Goal: Navigation & Orientation: Understand site structure

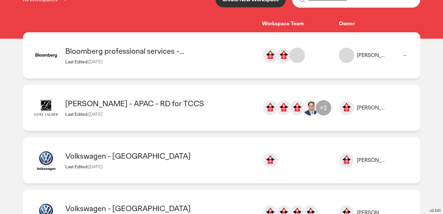
scroll to position [93, 0]
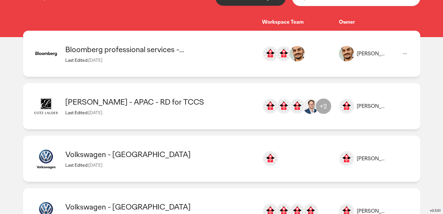
click at [145, 47] on div "Bloomberg professional services - [GEOGRAPHIC_DATA]" at bounding box center [160, 50] width 190 height 10
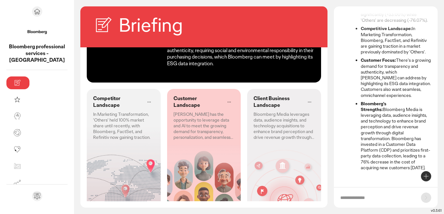
scroll to position [73, 0]
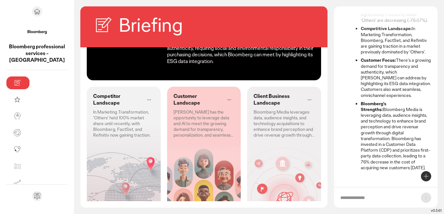
click at [94, 114] on p "In Marketing Transformation, 'Others' held 100% market share until recently, wi…" at bounding box center [123, 123] width 61 height 29
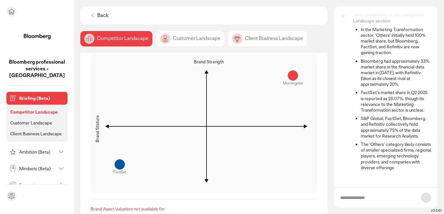
scroll to position [660, 0]
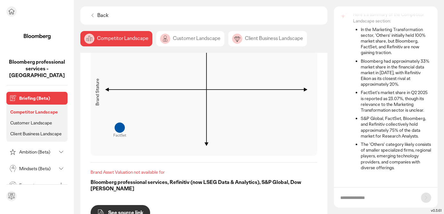
click at [27, 120] on p "Customer Landscape" at bounding box center [31, 123] width 42 height 6
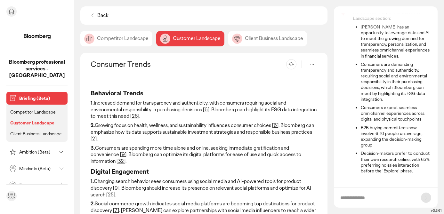
scroll to position [42, 0]
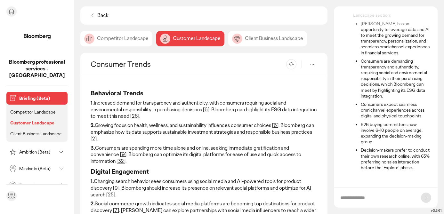
click at [34, 150] on p "Ambition (Beta)" at bounding box center [37, 152] width 37 height 4
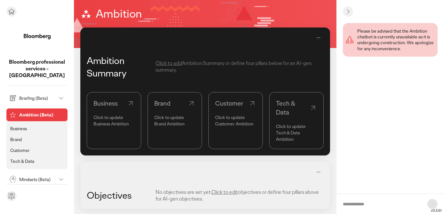
click at [23, 135] on li "Brand" at bounding box center [37, 139] width 56 height 8
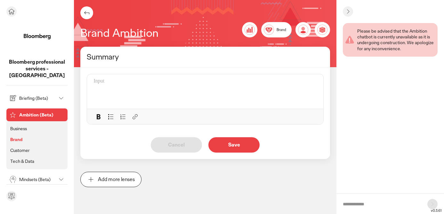
click at [24, 148] on p "Customer" at bounding box center [20, 151] width 20 height 6
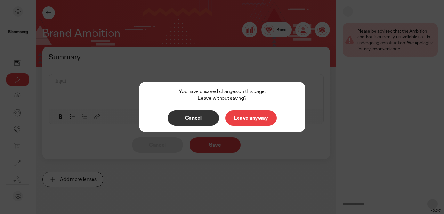
click at [248, 119] on p "Leave anyway" at bounding box center [251, 118] width 38 height 5
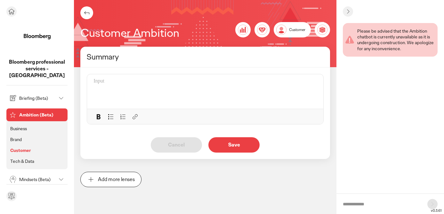
click at [24, 158] on p "Tech & Data" at bounding box center [22, 161] width 24 height 6
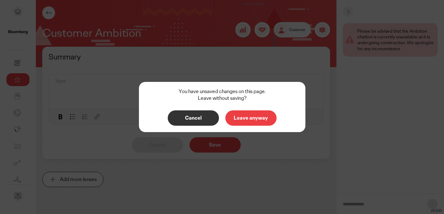
click at [244, 118] on p "Leave anyway" at bounding box center [251, 118] width 38 height 5
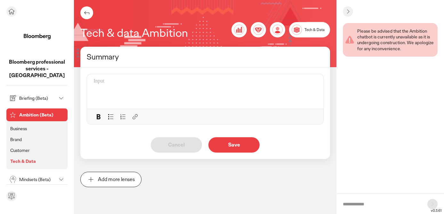
click at [29, 100] on div "Briefing (Beta) Ambition (Beta) Business Brand Customer Tech & Data Mindsets (B…" at bounding box center [36, 197] width 61 height 211
click at [35, 177] on p "Mindsets (Beta)" at bounding box center [37, 179] width 37 height 4
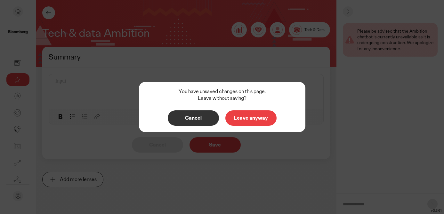
click at [249, 123] on button "Leave anyway" at bounding box center [250, 117] width 51 height 15
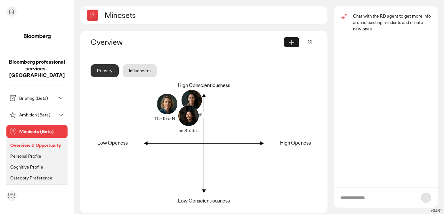
click at [14, 10] on icon at bounding box center [12, 12] width 8 height 8
